Goal: Task Accomplishment & Management: Complete application form

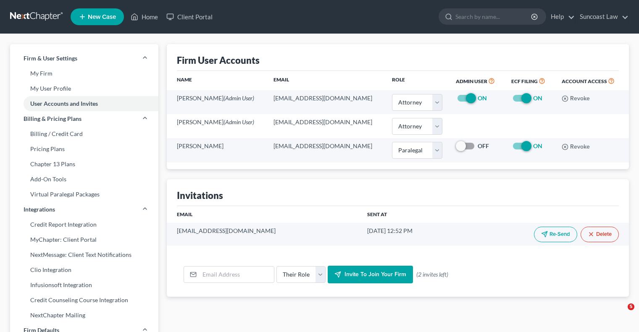
select select "0"
select select "1"
click at [151, 18] on link "Home" at bounding box center [144, 16] width 36 height 15
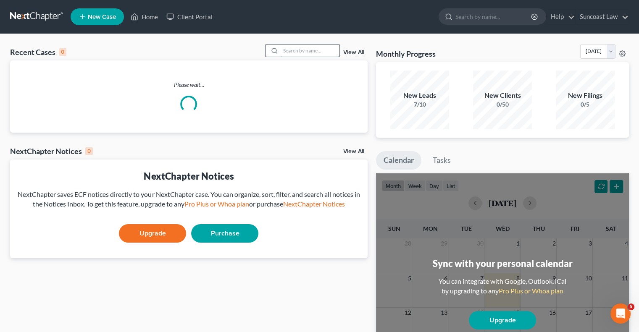
click at [319, 50] on input "search" at bounding box center [309, 51] width 59 height 12
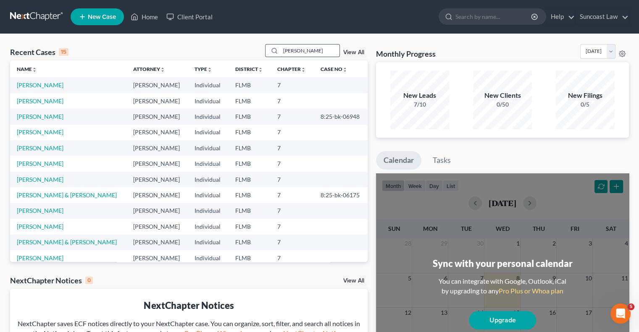
type input "[PERSON_NAME]"
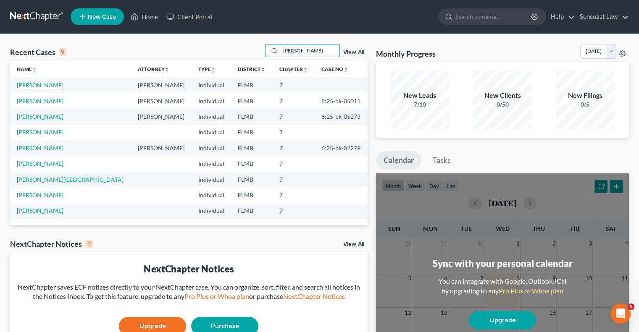
click at [52, 84] on link "[PERSON_NAME]" at bounding box center [40, 84] width 47 height 7
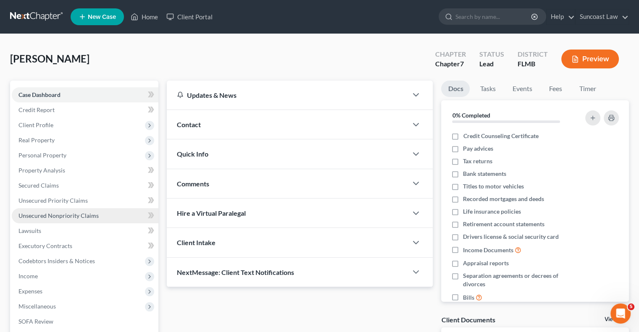
click at [79, 212] on span "Unsecured Nonpriority Claims" at bounding box center [58, 215] width 80 height 7
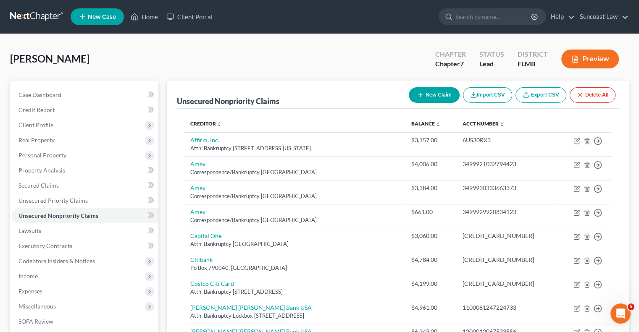
click at [432, 98] on button "New Claim" at bounding box center [433, 95] width 51 height 16
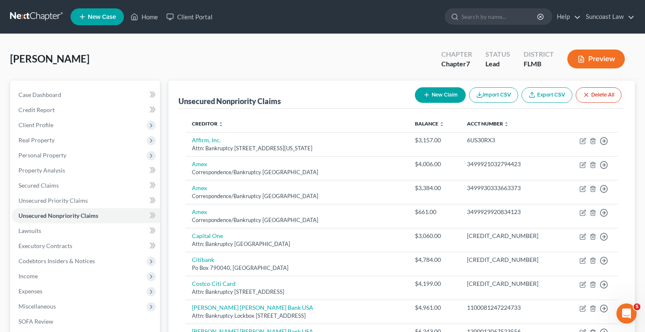
select select "0"
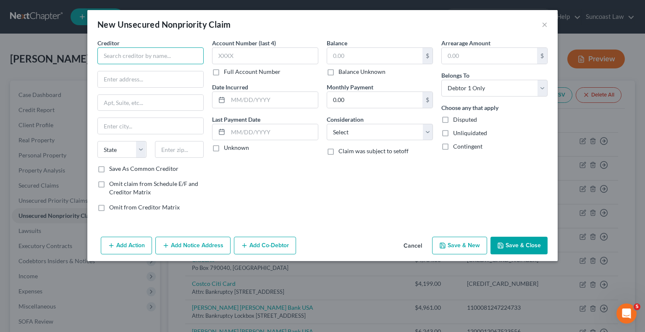
click at [154, 58] on input "text" at bounding box center [150, 55] width 106 height 17
type input "[PERSON_NAME]"
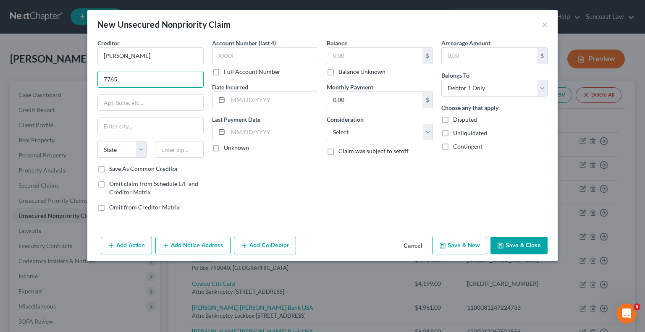
type input "[STREET_ADDRESS]"
click at [135, 107] on input "text" at bounding box center [150, 103] width 105 height 16
type input "suite 101"
type input "33173"
type input "[GEOGRAPHIC_DATA]"
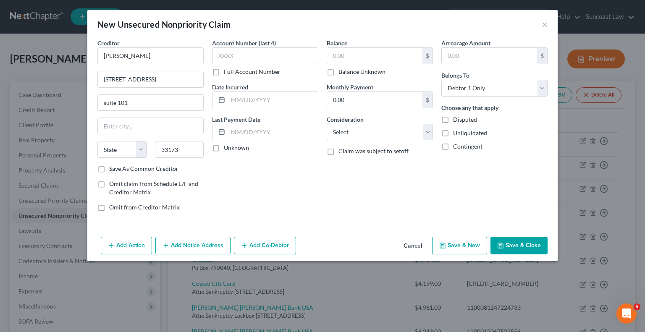
select select "9"
click at [224, 71] on label "Full Account Number" at bounding box center [252, 72] width 57 height 8
click at [227, 71] on input "Full Account Number" at bounding box center [229, 70] width 5 height 5
click at [241, 51] on input "text" at bounding box center [265, 55] width 106 height 17
type input "1162285"
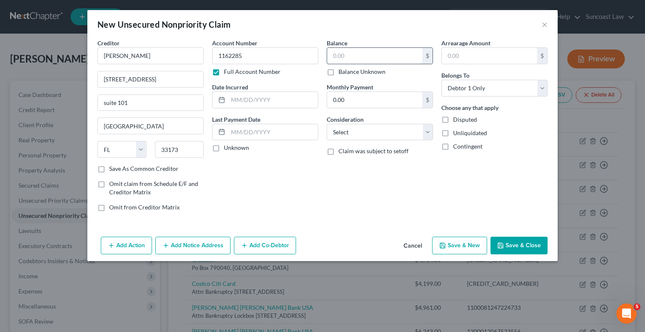
click at [381, 58] on input "text" at bounding box center [374, 56] width 95 height 16
type input "4,709.53"
click at [539, 242] on button "Save & Close" at bounding box center [518, 246] width 57 height 18
